Goal: Communication & Community: Answer question/provide support

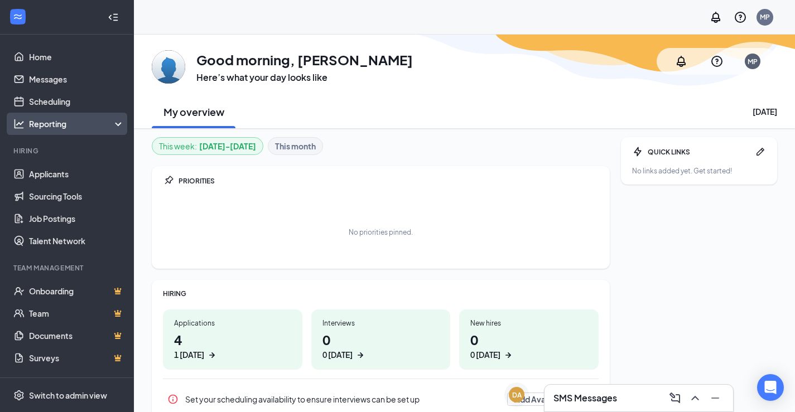
click at [96, 127] on div "Reporting" at bounding box center [77, 123] width 96 height 11
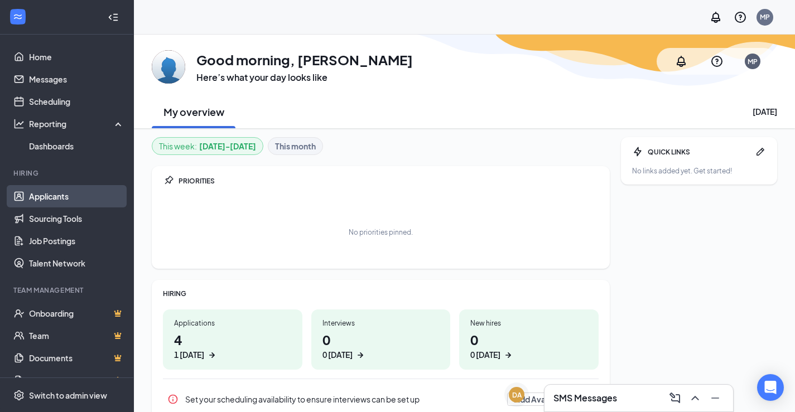
click at [64, 193] on link "Applicants" at bounding box center [76, 196] width 95 height 22
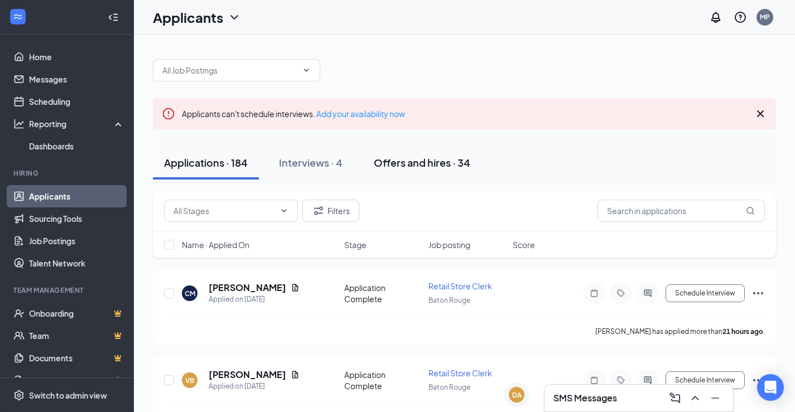
click at [440, 159] on div "Offers and hires · 34" at bounding box center [422, 163] width 96 height 14
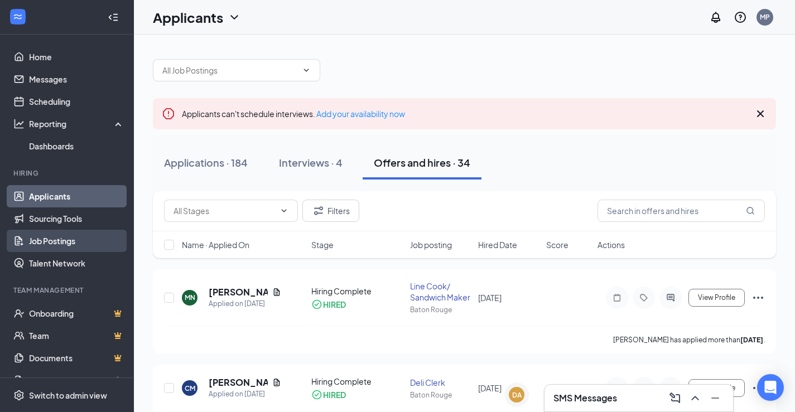
click at [57, 238] on link "Job Postings" at bounding box center [76, 241] width 95 height 22
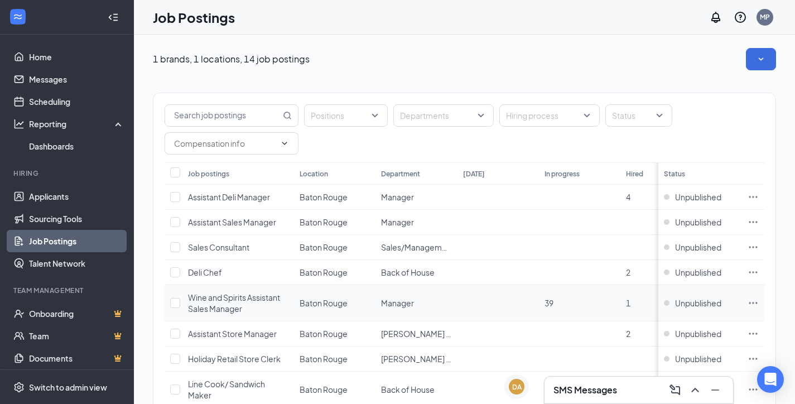
click at [226, 300] on span "Wine and Spirits Assistant Sales Manager" at bounding box center [234, 302] width 92 height 21
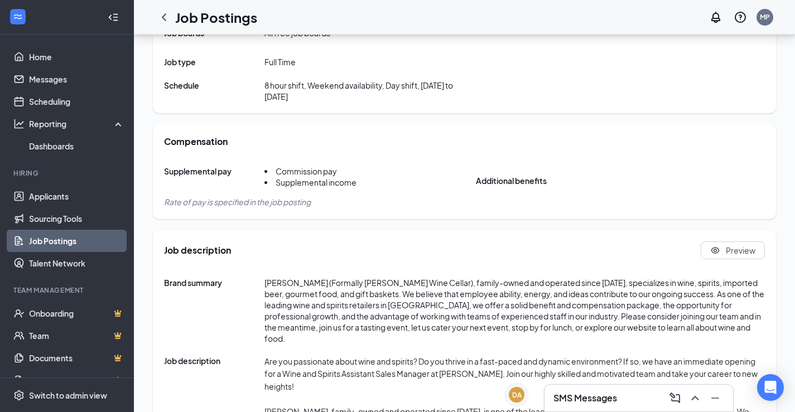
scroll to position [390, 0]
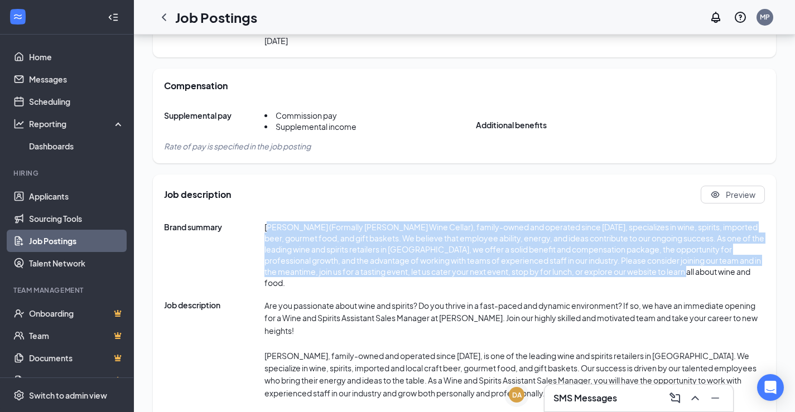
drag, startPoint x: 275, startPoint y: 227, endPoint x: 725, endPoint y: 272, distance: 452.3
click at [725, 272] on span "[PERSON_NAME] (Formally [PERSON_NAME] Wine Cellar), family-owned and operated s…" at bounding box center [514, 254] width 500 height 67
click at [486, 266] on span "[PERSON_NAME] (Formally [PERSON_NAME] Wine Cellar), family-owned and operated s…" at bounding box center [514, 254] width 500 height 67
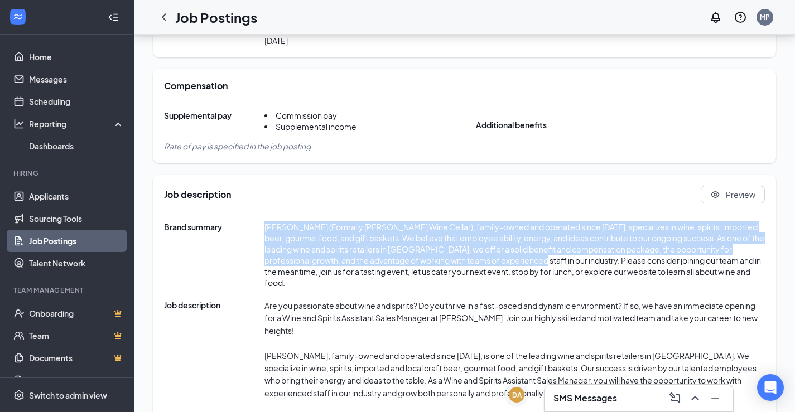
drag, startPoint x: 254, startPoint y: 228, endPoint x: 519, endPoint y: 262, distance: 266.6
click at [519, 262] on div "Brand summary [PERSON_NAME] (Formally [PERSON_NAME] Wine Cellar), family-owned …" at bounding box center [464, 254] width 601 height 67
copy div "[PERSON_NAME] (Formally [PERSON_NAME] Wine Cellar), family-owned and operated s…"
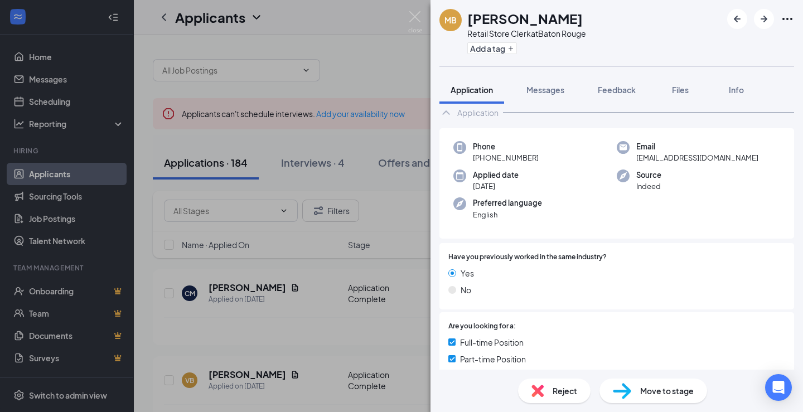
scroll to position [223, 0]
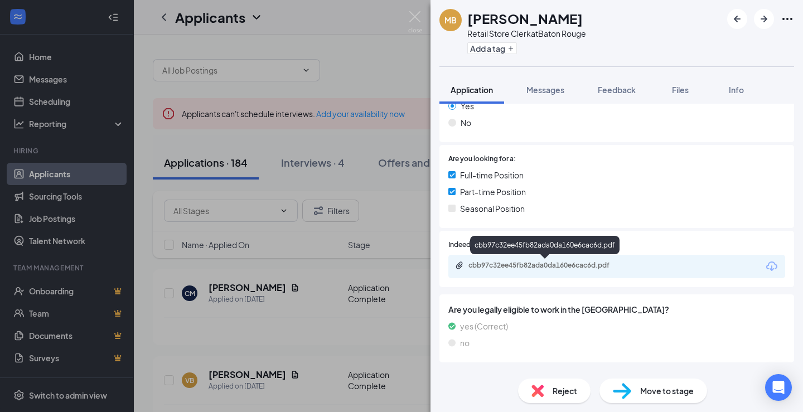
click at [560, 269] on div "cbb97c32ee45fb82ada0da160e6cac6d.pdf" at bounding box center [547, 265] width 156 height 9
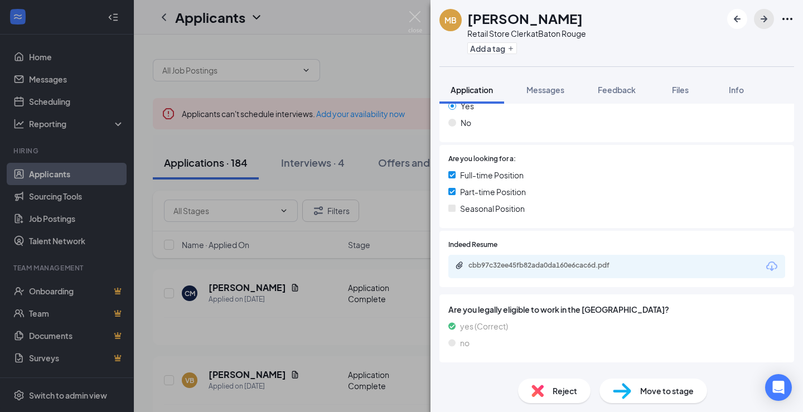
click at [761, 15] on icon "ArrowRight" at bounding box center [763, 18] width 13 height 13
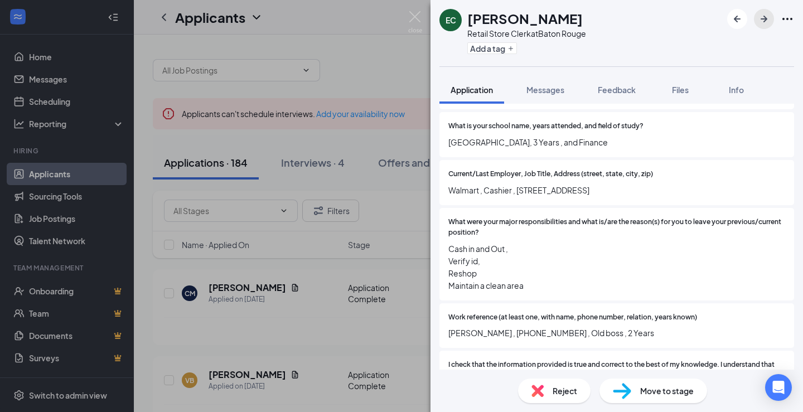
scroll to position [911, 0]
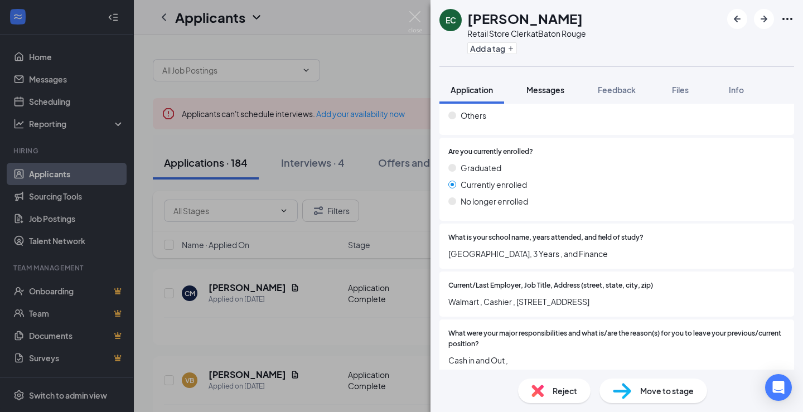
click at [550, 91] on span "Messages" at bounding box center [546, 90] width 38 height 10
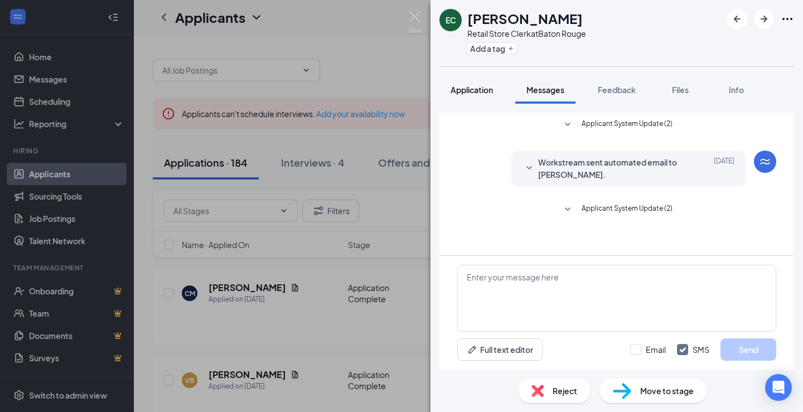
click at [470, 92] on span "Application" at bounding box center [472, 90] width 42 height 10
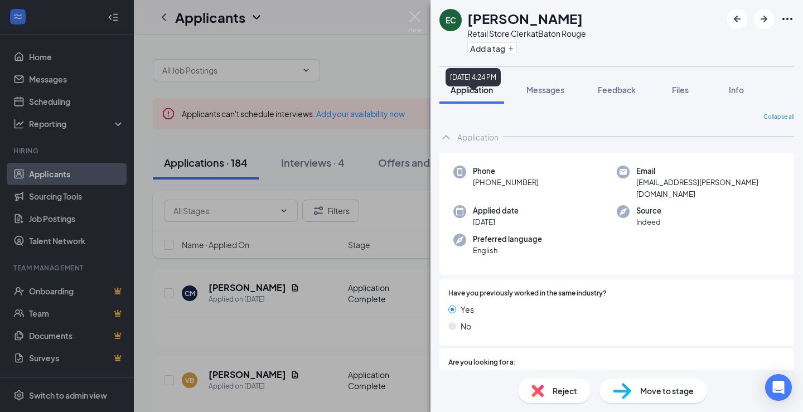
scroll to position [167, 0]
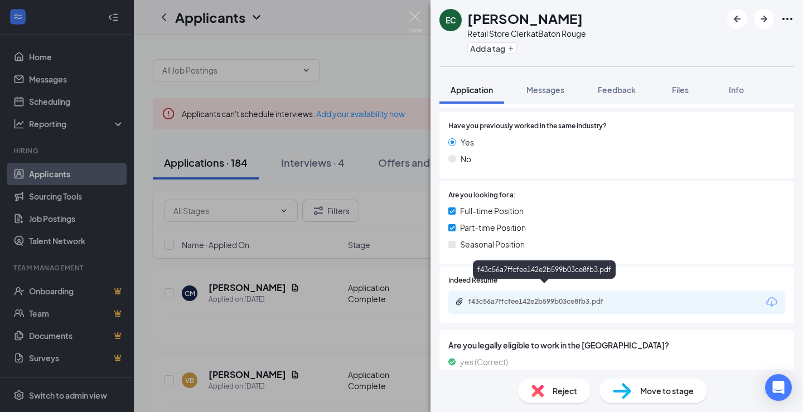
click at [523, 297] on div "f43c56a7ffcfee142e2b599b03ce8fb3.pdf" at bounding box center [547, 301] width 156 height 9
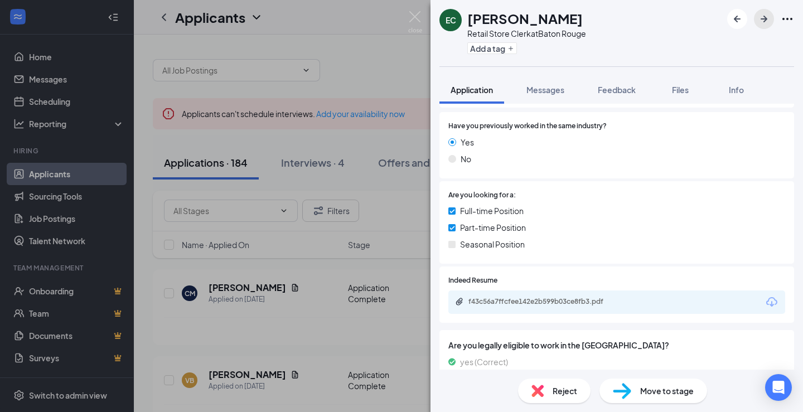
click at [765, 18] on icon "ArrowRight" at bounding box center [763, 18] width 13 height 13
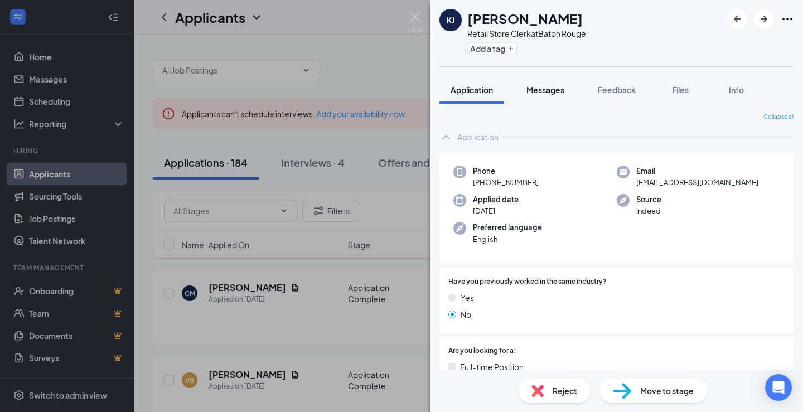
click at [554, 84] on button "Messages" at bounding box center [545, 90] width 60 height 28
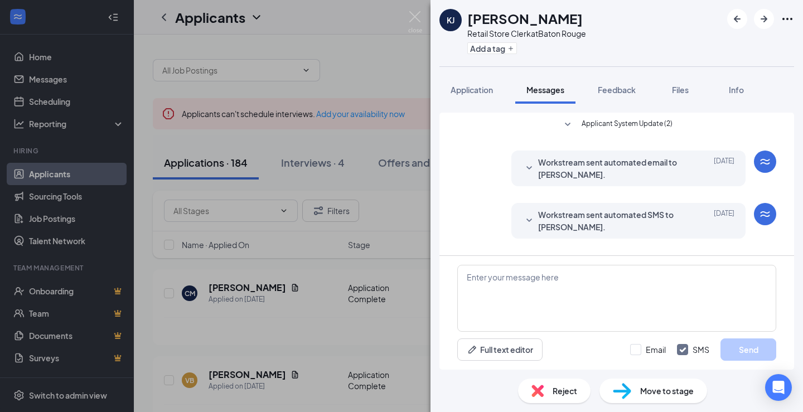
scroll to position [236, 0]
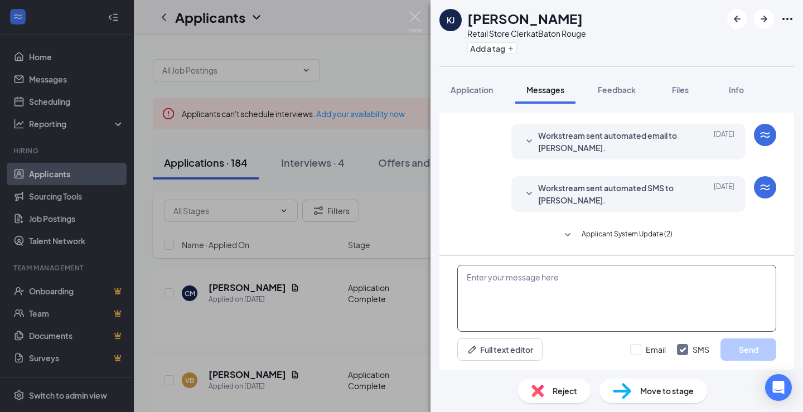
click at [663, 288] on textarea at bounding box center [616, 298] width 319 height 67
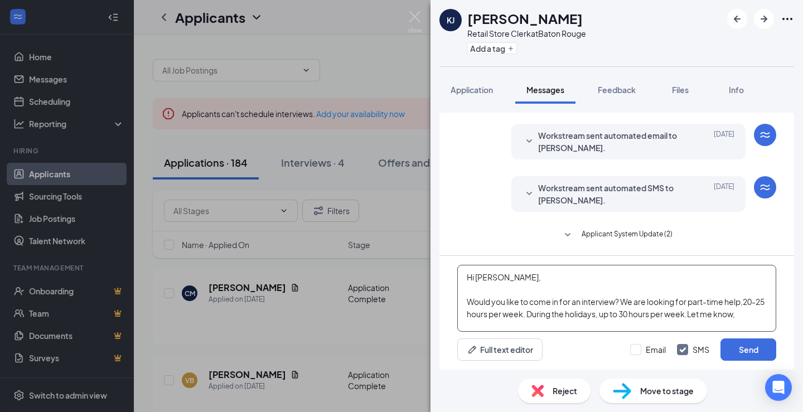
scroll to position [7, 0]
click at [760, 307] on textarea "Hi [PERSON_NAME], Would you like to come in for an interview? We are looking fo…" at bounding box center [616, 298] width 319 height 67
type textarea "Hi [PERSON_NAME], Would you like to come in for an interview? We are looking fo…"
click at [761, 352] on button "Send" at bounding box center [749, 350] width 56 height 22
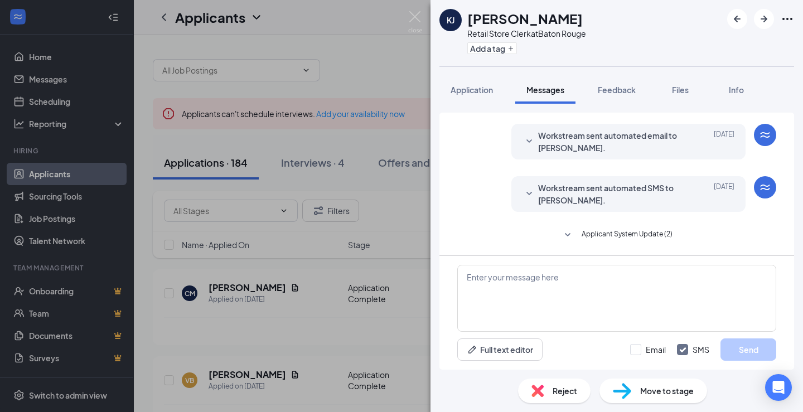
scroll to position [357, 0]
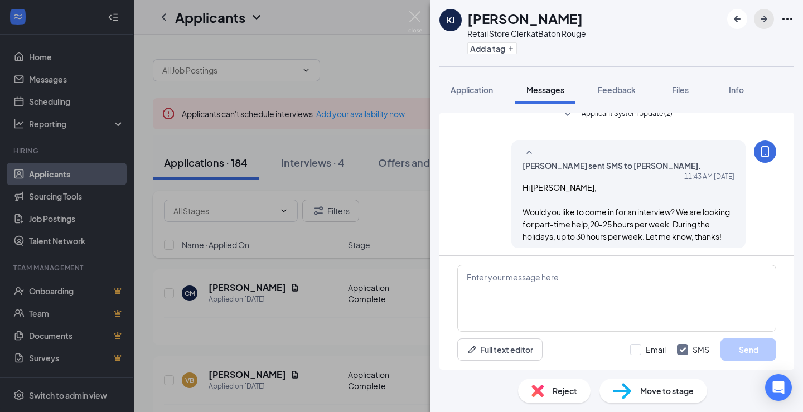
click at [763, 17] on icon "ArrowRight" at bounding box center [763, 18] width 13 height 13
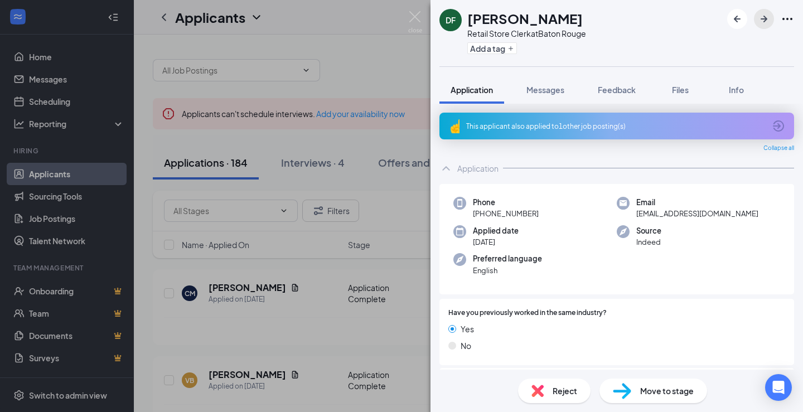
scroll to position [223, 0]
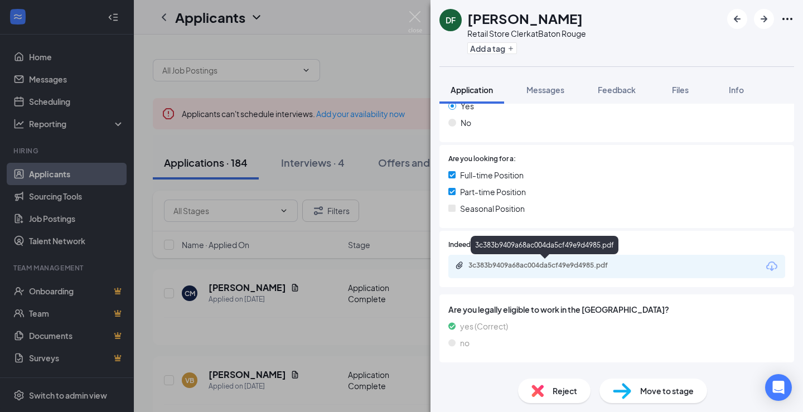
click at [600, 263] on div "3c383b9409a68ac004da5cf49e9d4985.pdf" at bounding box center [547, 265] width 156 height 9
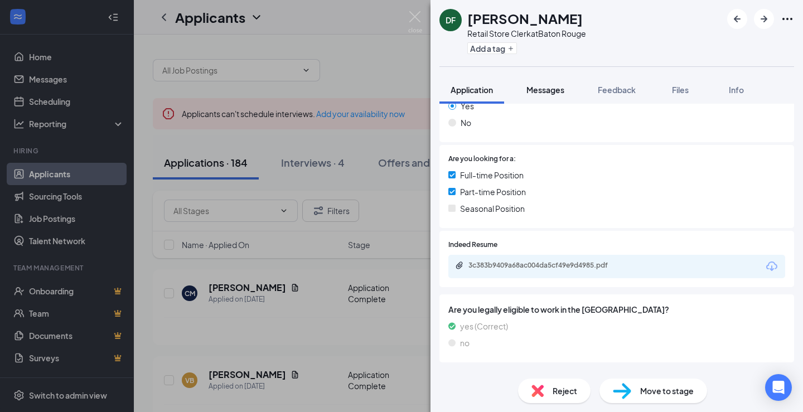
click at [541, 90] on span "Messages" at bounding box center [546, 90] width 38 height 10
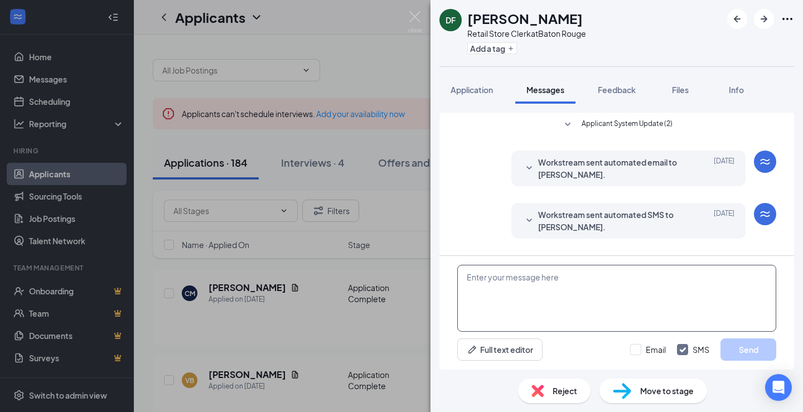
scroll to position [27, 0]
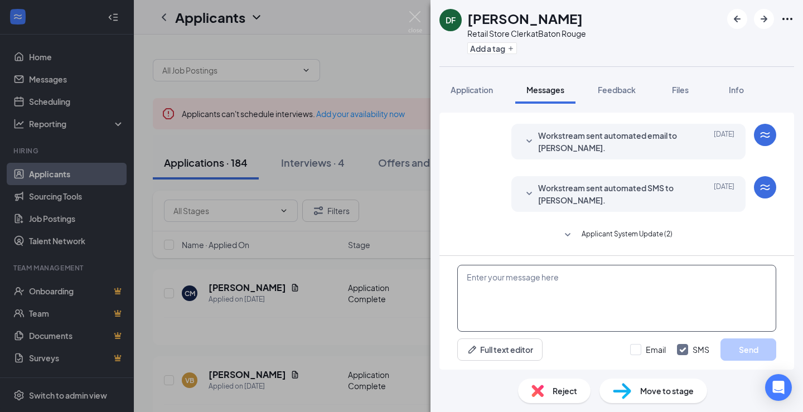
click at [518, 300] on textarea at bounding box center [616, 298] width 319 height 67
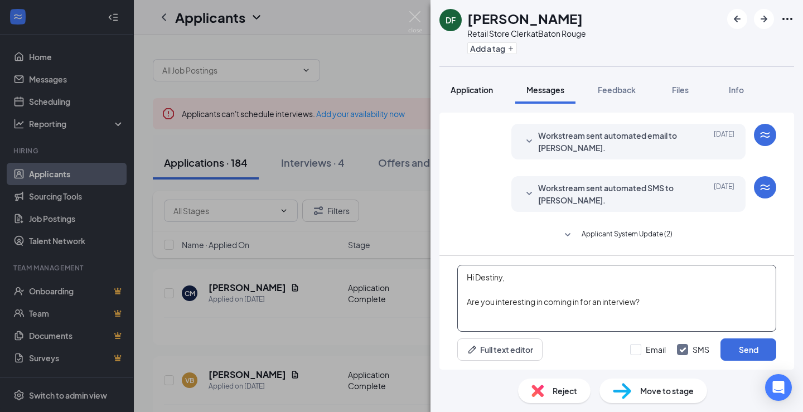
type textarea "Hi Destiny, Are you interesting in coming in for an interview?"
click at [471, 88] on span "Application" at bounding box center [472, 90] width 42 height 10
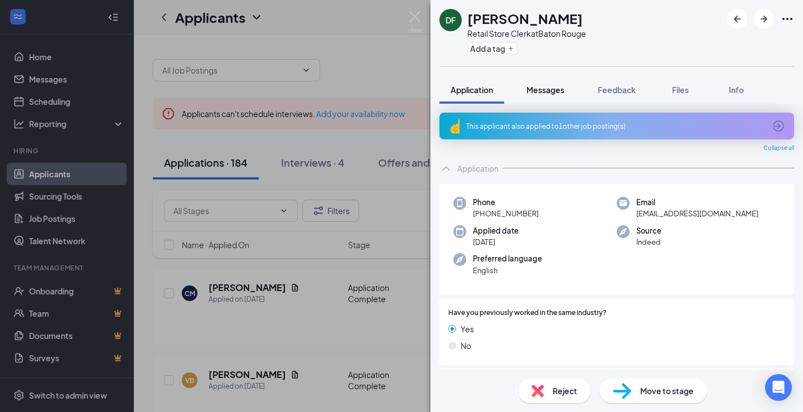
click at [541, 93] on span "Messages" at bounding box center [546, 90] width 38 height 10
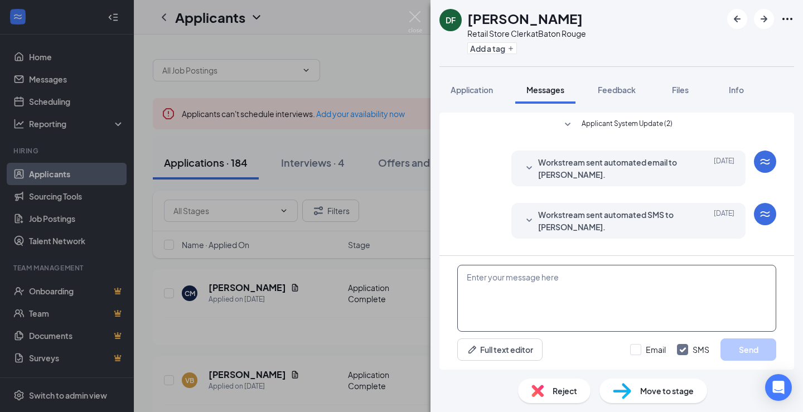
scroll to position [27, 0]
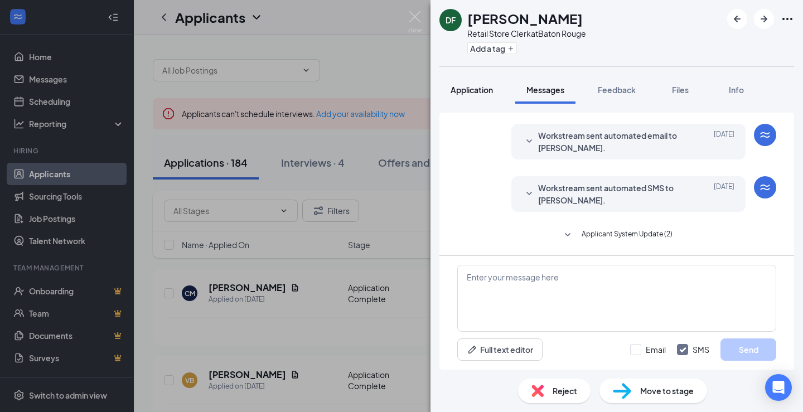
click at [486, 89] on span "Application" at bounding box center [472, 90] width 42 height 10
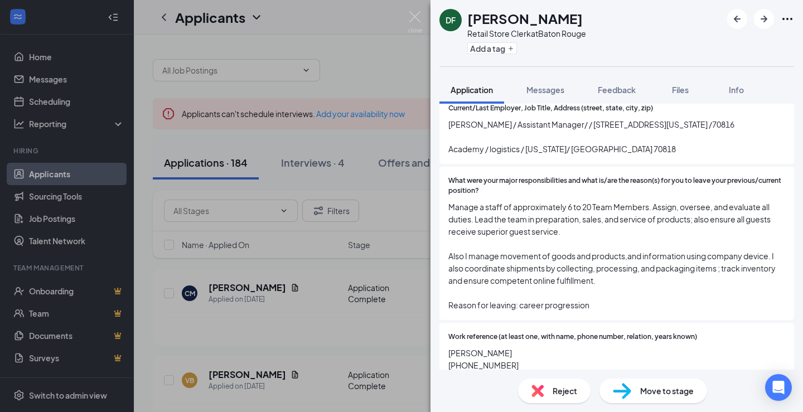
scroll to position [1053, 0]
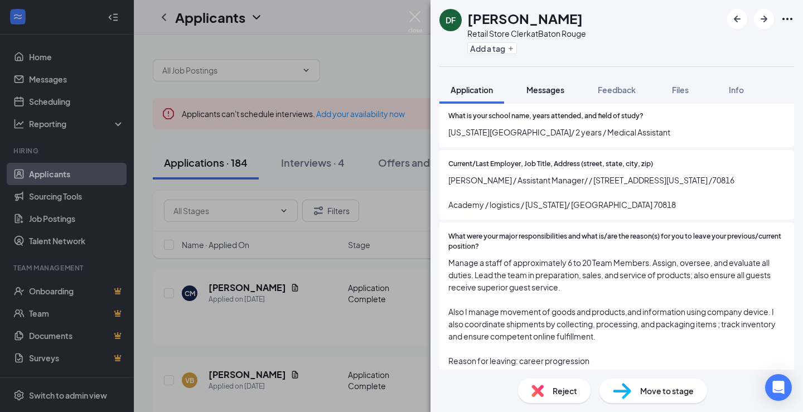
click at [548, 89] on span "Messages" at bounding box center [546, 90] width 38 height 10
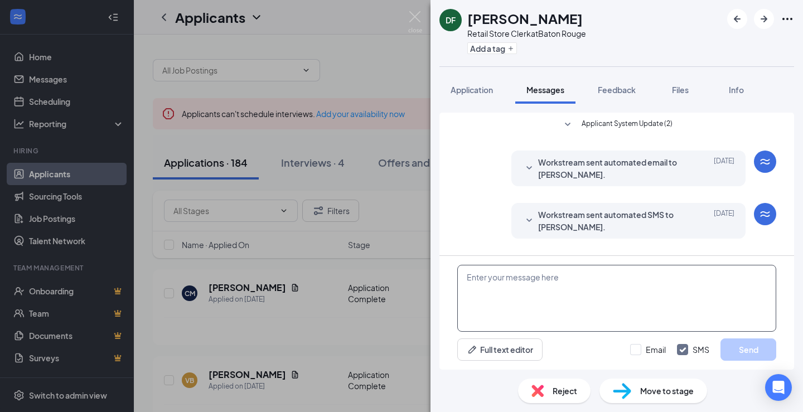
click at [546, 282] on textarea at bounding box center [616, 298] width 319 height 67
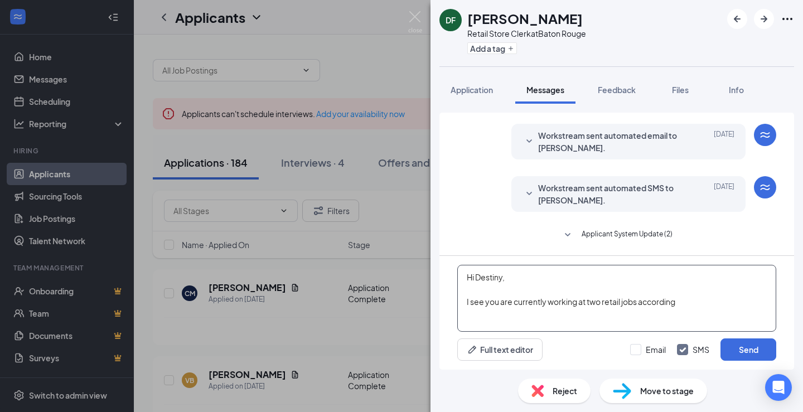
type textarea "Hi Destiny, I see you are currently working at two retail jobs according"
drag, startPoint x: 697, startPoint y: 309, endPoint x: 394, endPoint y: 261, distance: 306.1
click at [394, 261] on div "DF [PERSON_NAME] Retail Store Clerk at [GEOGRAPHIC_DATA] Add a tag Application …" at bounding box center [401, 206] width 803 height 412
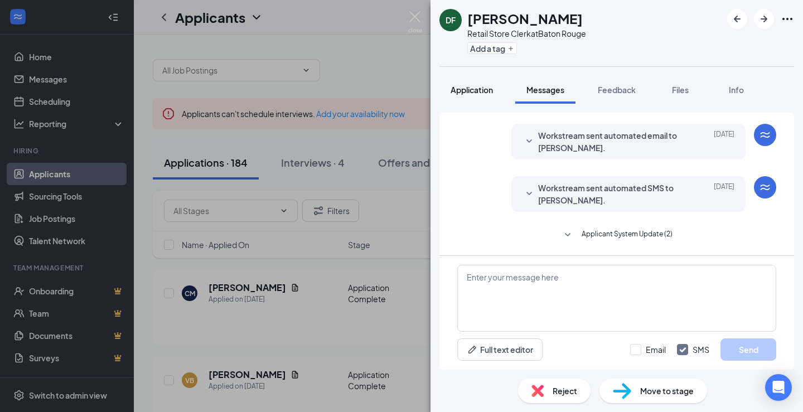
click at [476, 91] on span "Application" at bounding box center [472, 90] width 42 height 10
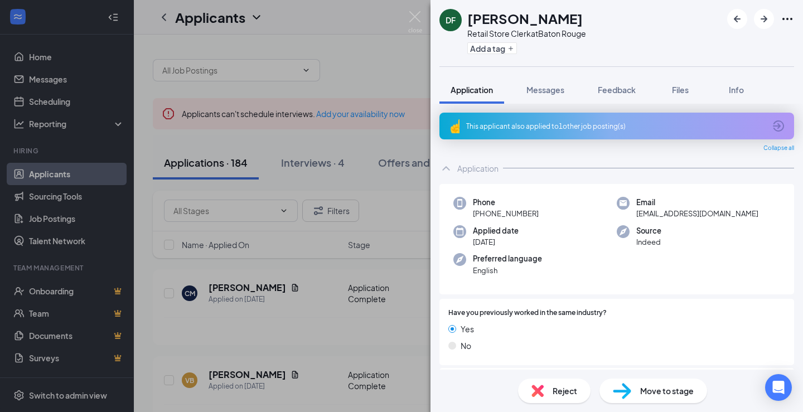
click at [750, 130] on div "This applicant also applied to 1 other job posting(s)" at bounding box center [615, 126] width 299 height 9
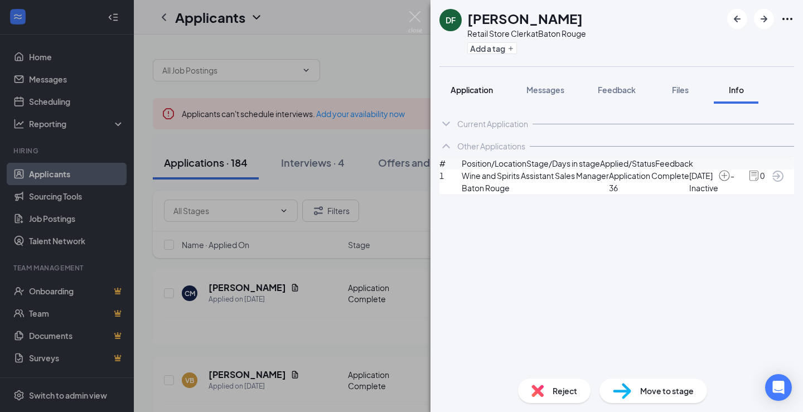
click at [462, 91] on span "Application" at bounding box center [472, 90] width 42 height 10
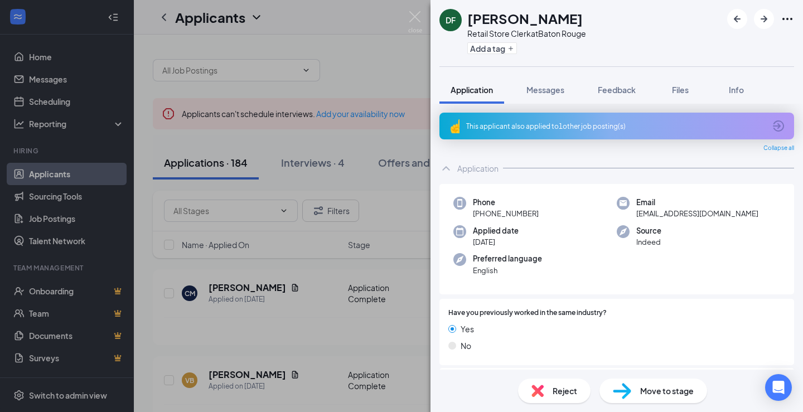
scroll to position [56, 0]
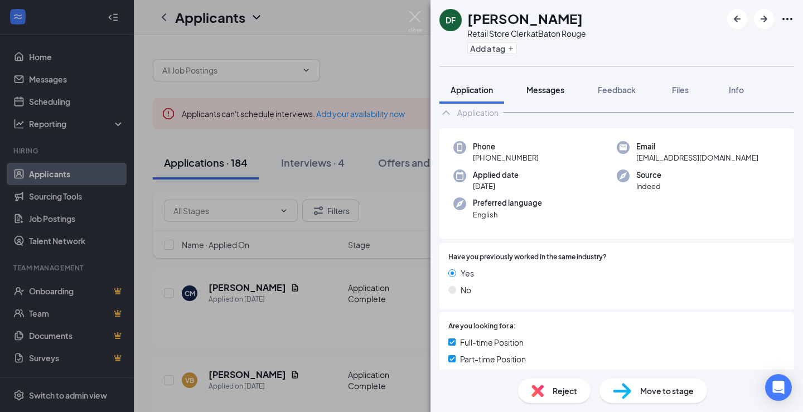
click at [552, 84] on button "Messages" at bounding box center [545, 90] width 60 height 28
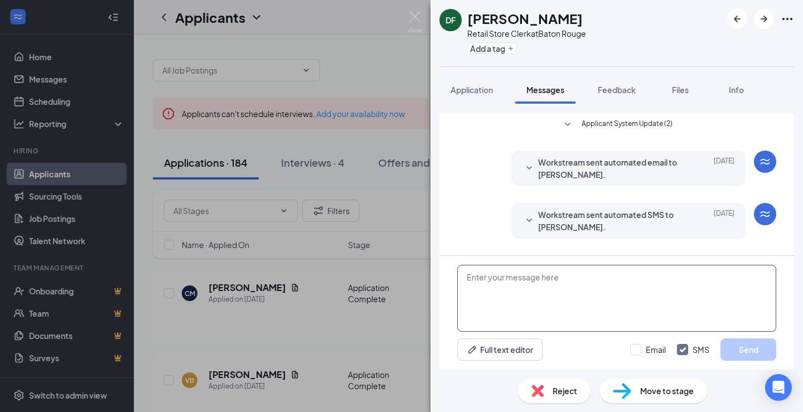
scroll to position [27, 0]
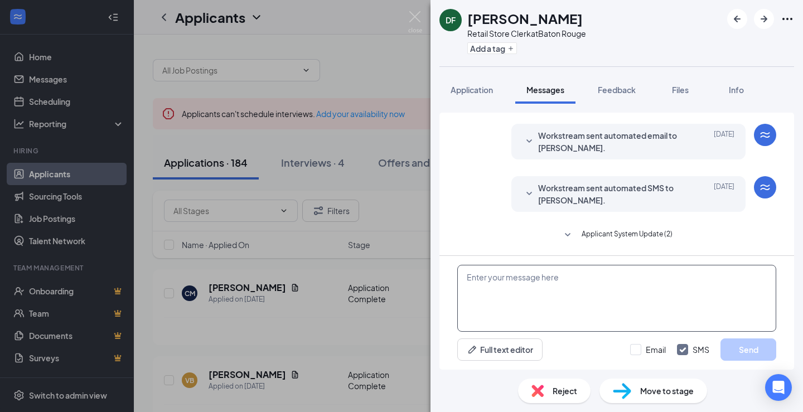
click at [596, 293] on textarea at bounding box center [616, 298] width 319 height 67
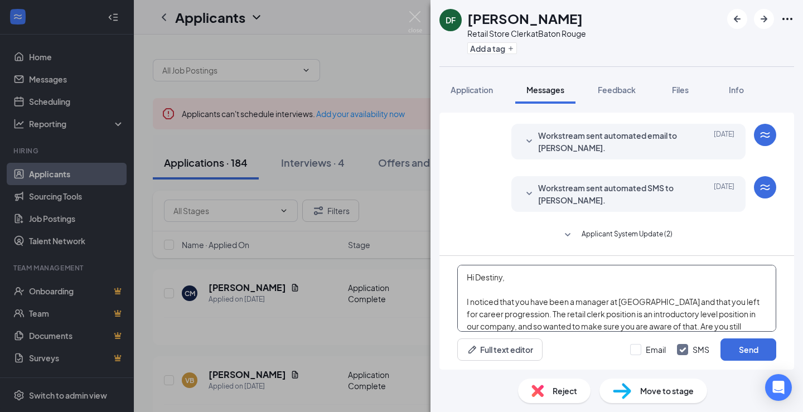
scroll to position [12, 0]
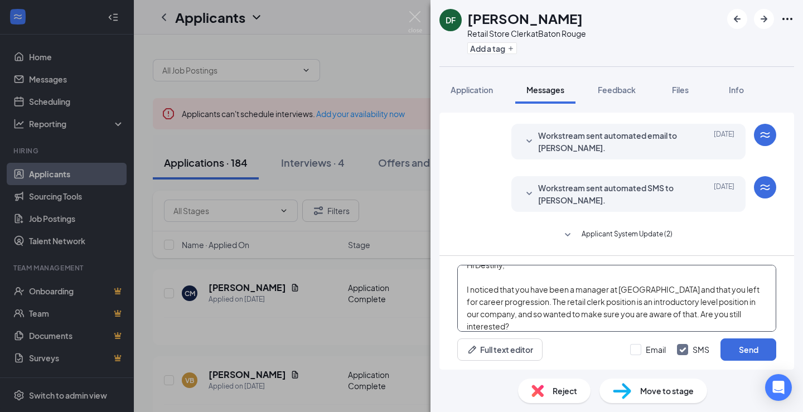
drag, startPoint x: 684, startPoint y: 315, endPoint x: 718, endPoint y: 325, distance: 35.5
click at [685, 315] on textarea "Hi Destiny, I noticed that you have been a manager at [GEOGRAPHIC_DATA] and tha…" at bounding box center [616, 298] width 319 height 67
click at [672, 324] on textarea "Hi Destiny, I noticed that you have been a manager at [GEOGRAPHIC_DATA] and tha…" at bounding box center [616, 298] width 319 height 67
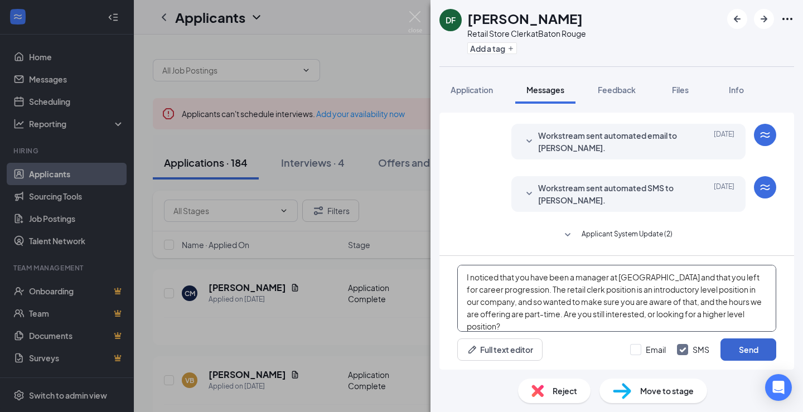
type textarea "Hi Destiny, I noticed that you have been a manager at [GEOGRAPHIC_DATA] and tha…"
click at [750, 350] on button "Send" at bounding box center [749, 350] width 56 height 22
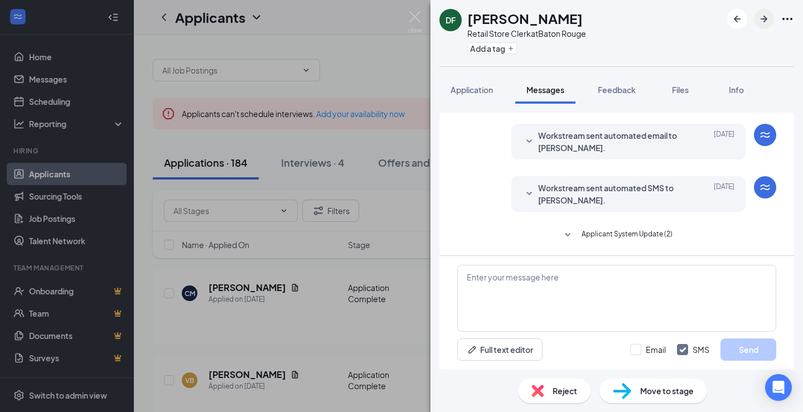
scroll to position [184, 0]
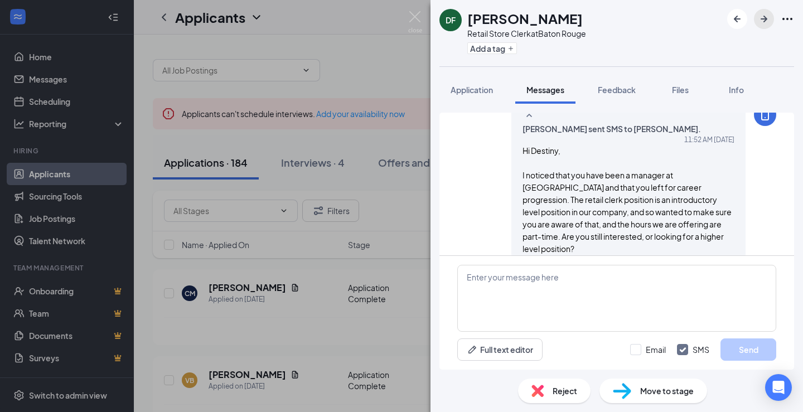
click at [764, 19] on icon "ArrowRight" at bounding box center [764, 19] width 7 height 7
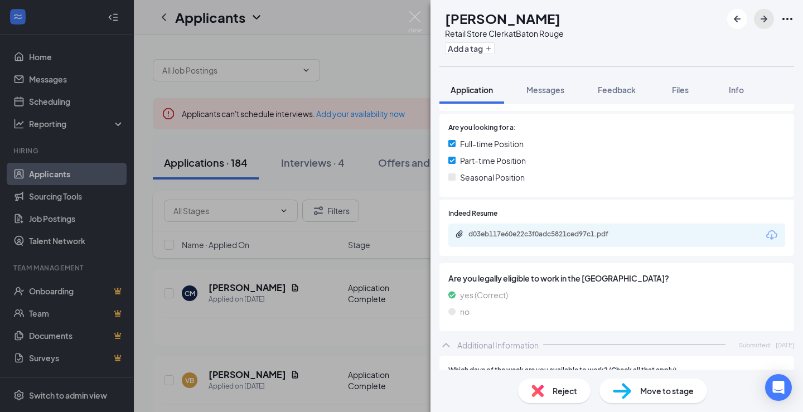
scroll to position [279, 0]
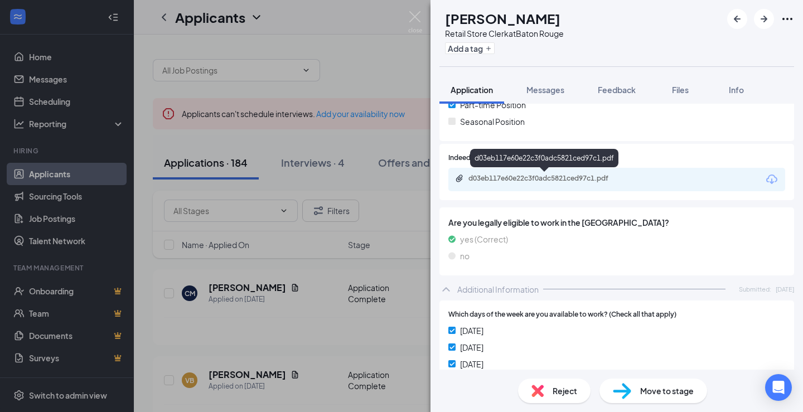
click at [572, 176] on div "d03eb117e60e22c3f0adc5821ced97c1.pdf" at bounding box center [547, 178] width 156 height 9
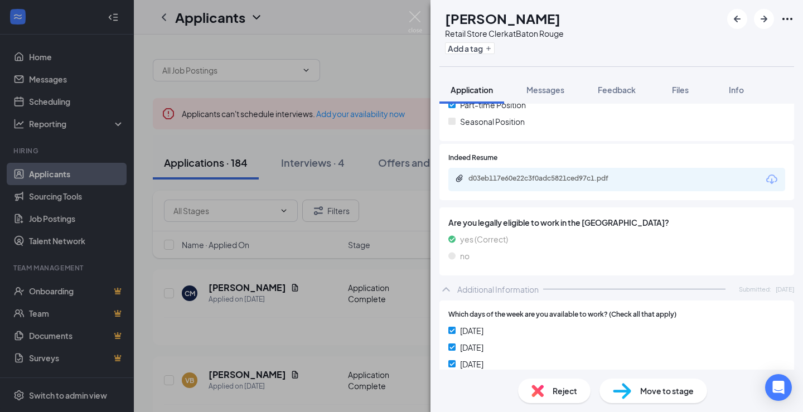
scroll to position [502, 0]
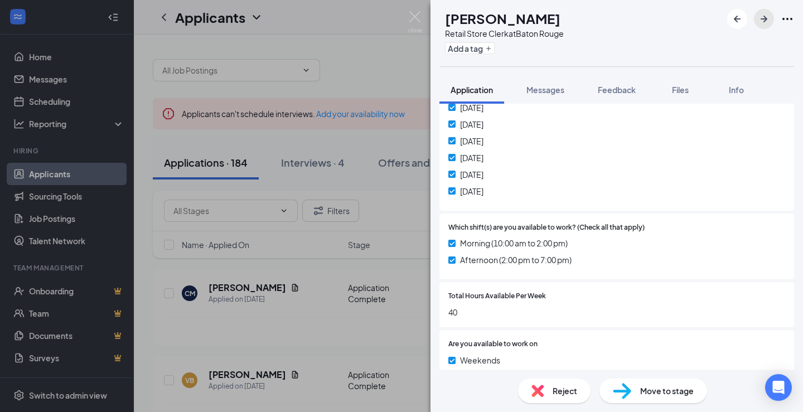
click at [762, 21] on icon "ArrowRight" at bounding box center [763, 18] width 13 height 13
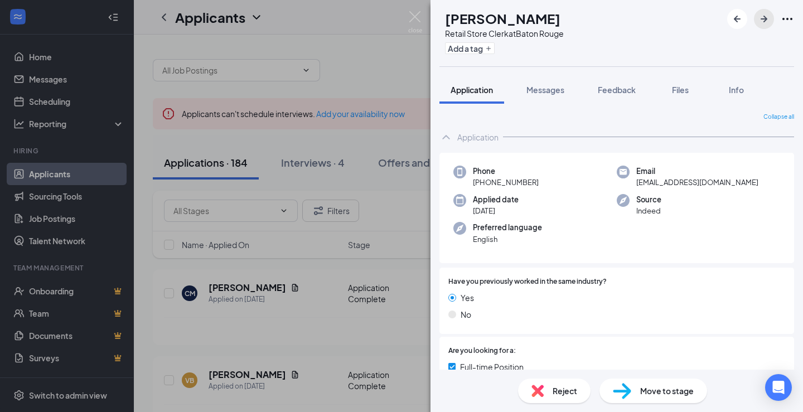
click at [762, 21] on icon "ArrowRight" at bounding box center [763, 18] width 13 height 13
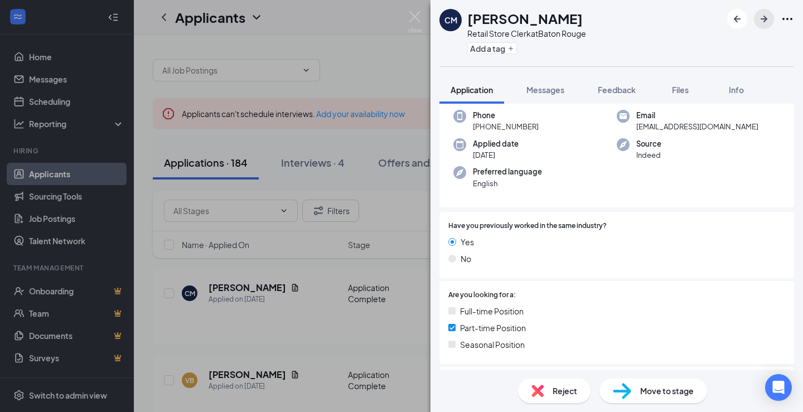
scroll to position [223, 0]
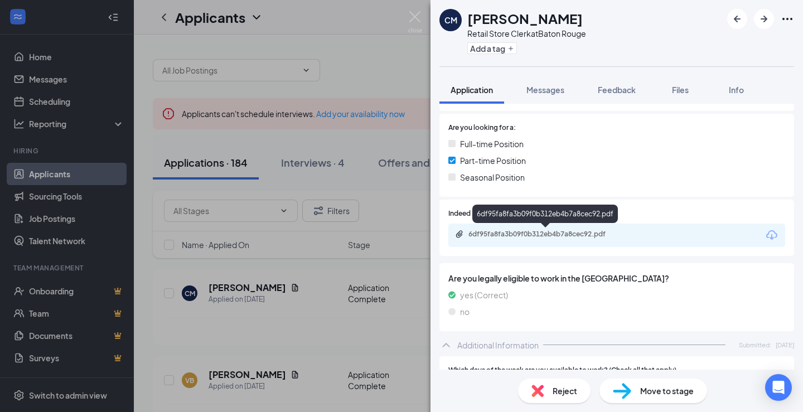
click at [568, 236] on div "6df95fa8fa3b09f0b312eb4b7a8cec92.pdf" at bounding box center [547, 234] width 156 height 9
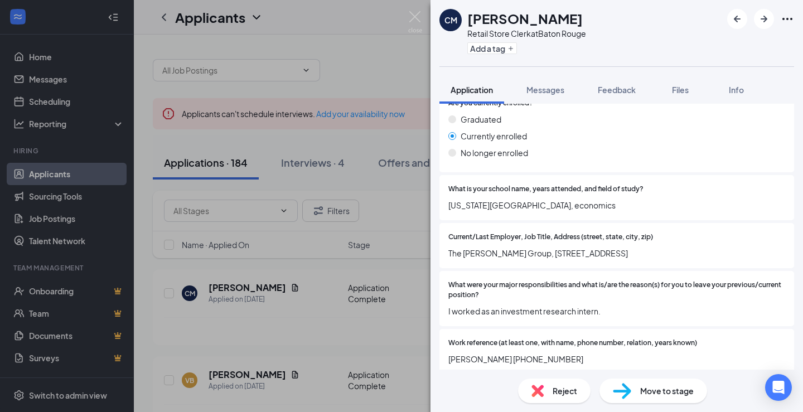
scroll to position [1029, 0]
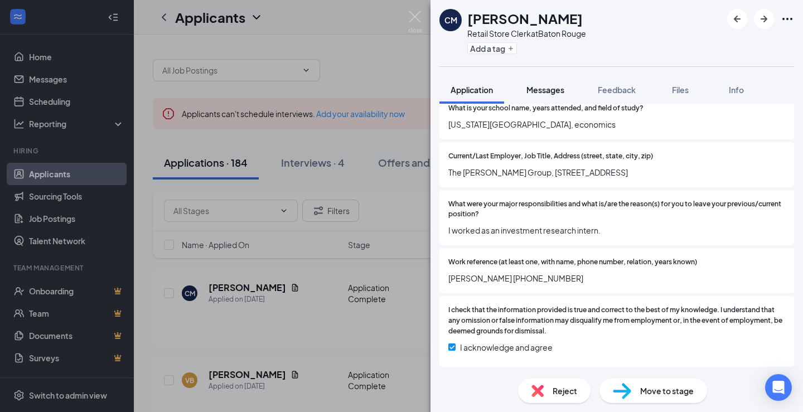
click at [551, 86] on span "Messages" at bounding box center [546, 90] width 38 height 10
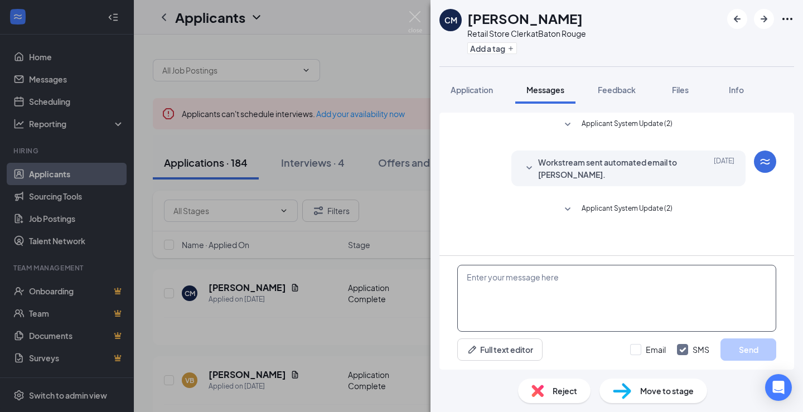
click at [595, 298] on textarea at bounding box center [616, 298] width 319 height 67
type textarea "H"
click at [480, 95] on div "Application" at bounding box center [472, 89] width 42 height 11
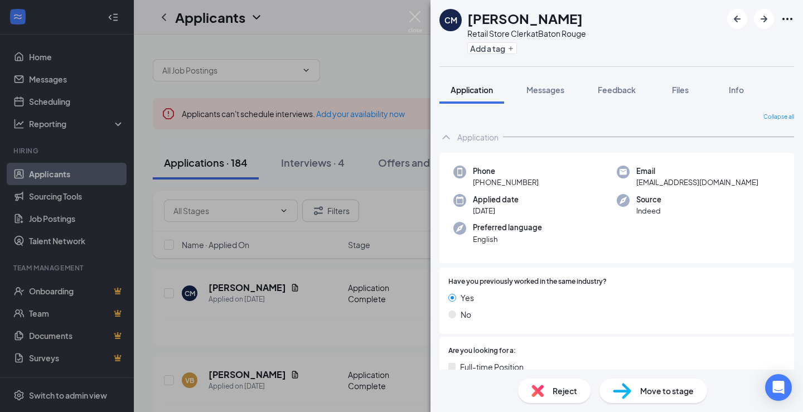
scroll to position [56, 0]
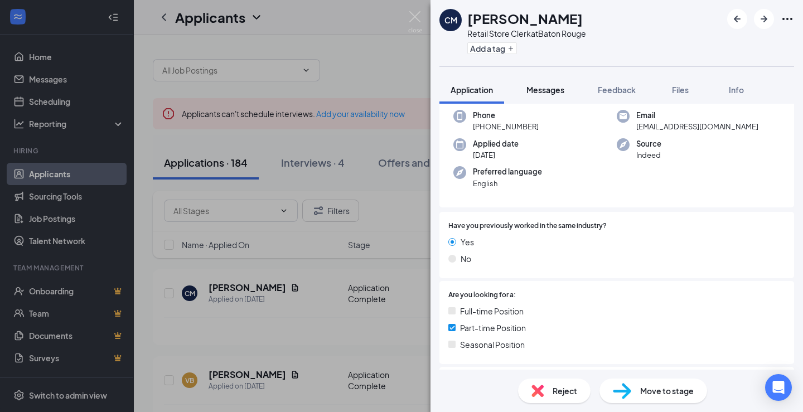
click at [533, 91] on span "Messages" at bounding box center [546, 90] width 38 height 10
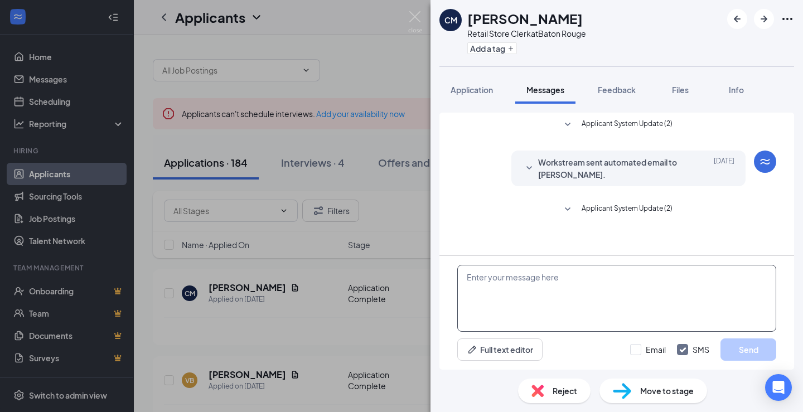
click at [573, 279] on textarea at bounding box center [616, 298] width 319 height 67
type textarea "Hi [PERSON_NAME],"
click at [478, 82] on button "Application" at bounding box center [472, 90] width 65 height 28
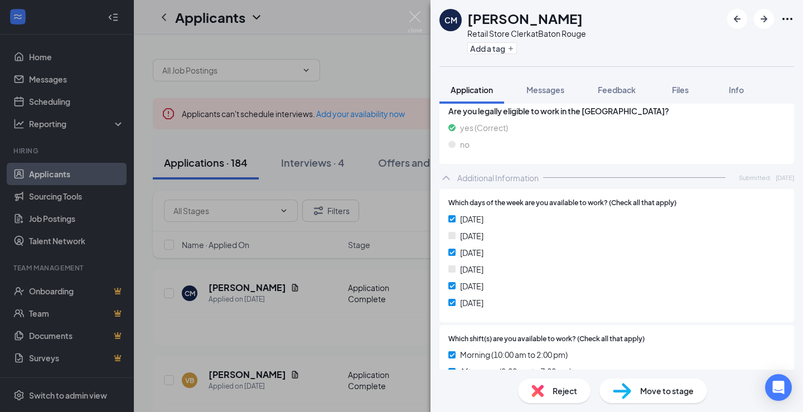
scroll to position [558, 0]
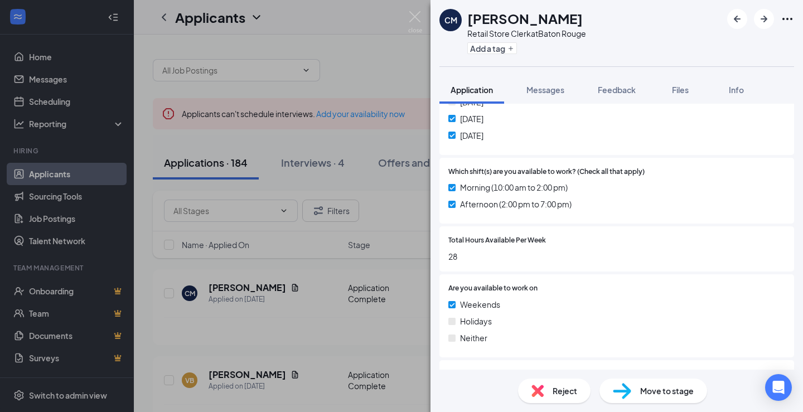
drag, startPoint x: 568, startPoint y: 245, endPoint x: 441, endPoint y: 326, distance: 150.7
drag, startPoint x: 441, startPoint y: 326, endPoint x: 696, endPoint y: 230, distance: 272.4
click at [696, 230] on div "Total Hours Available Per Week 28" at bounding box center [617, 248] width 355 height 45
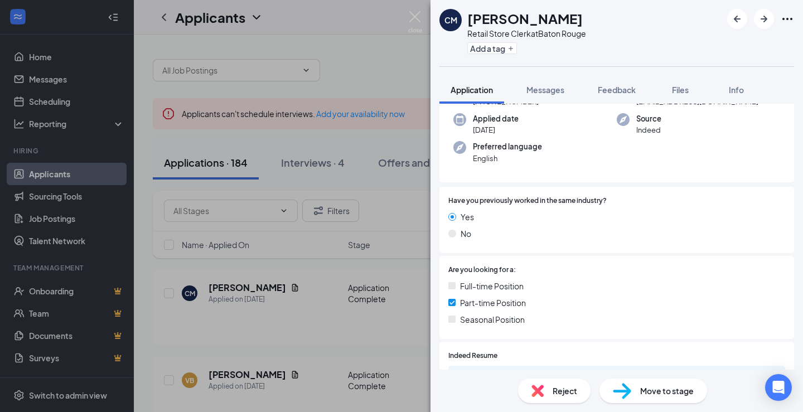
scroll to position [0, 0]
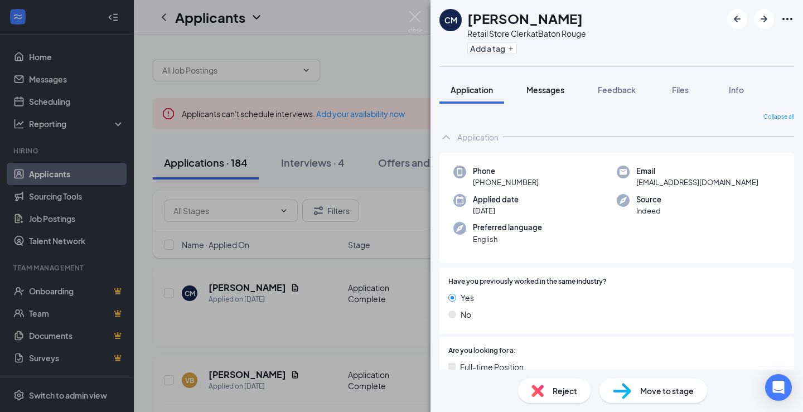
click at [559, 89] on span "Messages" at bounding box center [546, 90] width 38 height 10
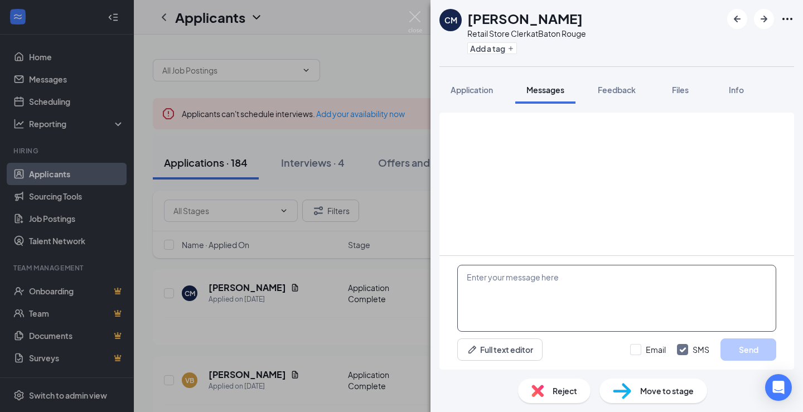
click at [507, 300] on textarea at bounding box center [616, 298] width 319 height 67
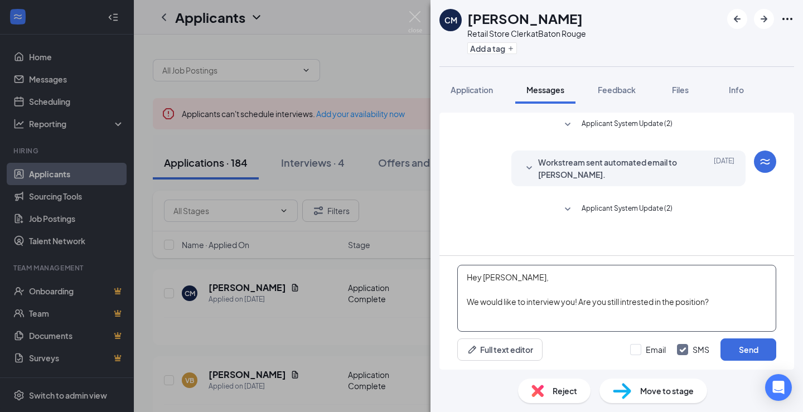
click at [650, 298] on textarea "Hey [PERSON_NAME], We would like to interview you! Are you still intrested in t…" at bounding box center [616, 298] width 319 height 67
click at [637, 300] on textarea "Hey [PERSON_NAME], We would like to interview you! Are you still intrested in t…" at bounding box center [616, 298] width 319 height 67
click at [632, 300] on textarea "Hey [PERSON_NAME], We would like to interview you! Are you still intrested in t…" at bounding box center [616, 298] width 319 height 67
click at [739, 301] on textarea "Hey [PERSON_NAME], We would like to interview you! Are you still interested in …" at bounding box center [616, 298] width 319 height 67
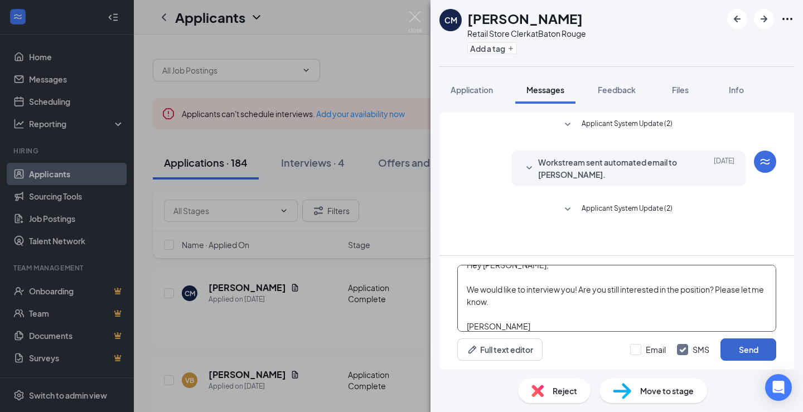
type textarea "Hey [PERSON_NAME], We would like to interview you! Are you still interested in …"
click at [748, 350] on button "Send" at bounding box center [749, 350] width 56 height 22
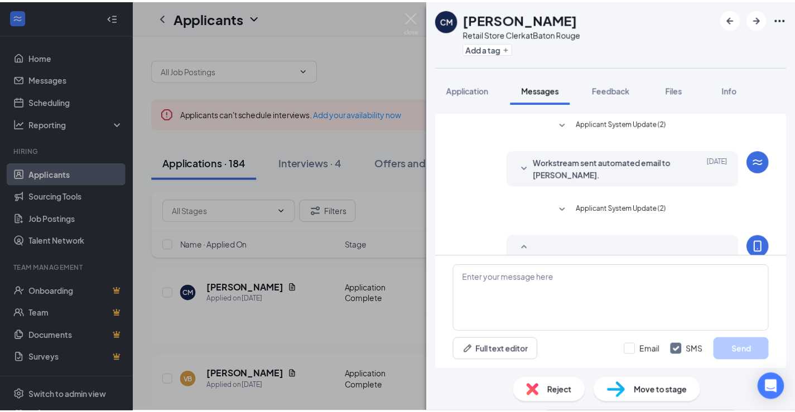
scroll to position [107, 0]
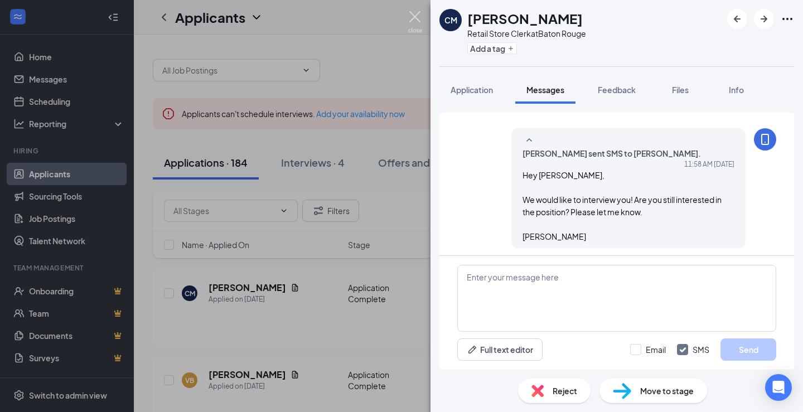
click at [416, 17] on img at bounding box center [415, 22] width 14 height 22
